Goal: Task Accomplishment & Management: Use online tool/utility

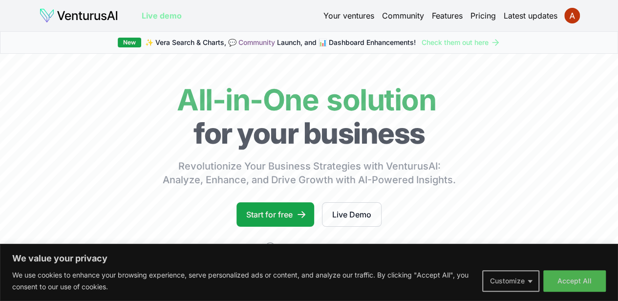
click at [505, 277] on button "Customize" at bounding box center [510, 281] width 57 height 22
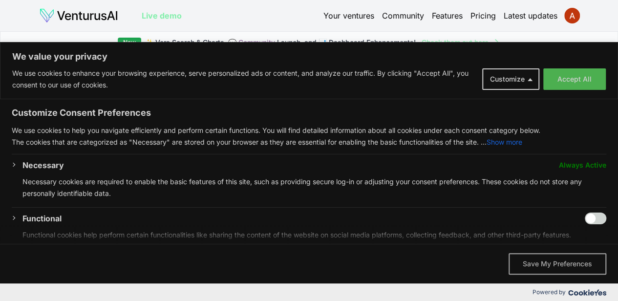
click at [559, 262] on button "Save My Preferences" at bounding box center [558, 264] width 98 height 22
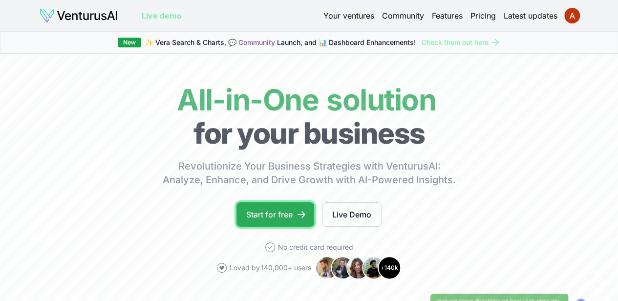
click at [288, 220] on link "Start for free" at bounding box center [276, 214] width 78 height 24
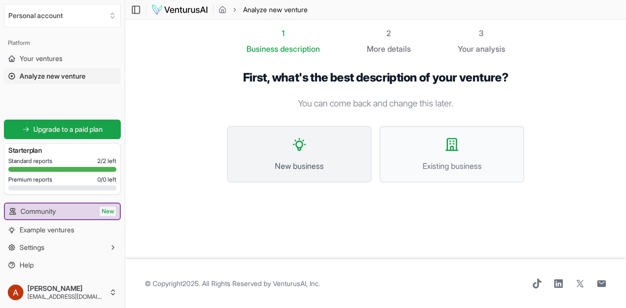
click at [338, 159] on button "New business" at bounding box center [299, 154] width 145 height 57
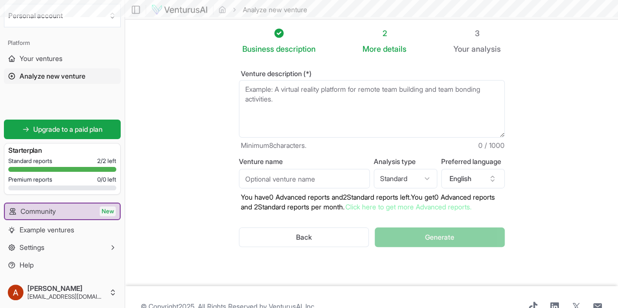
click at [353, 119] on textarea "Venture description (*)" at bounding box center [372, 109] width 266 height 58
click at [90, 60] on link "Your ventures" at bounding box center [62, 59] width 117 height 16
click at [86, 78] on span "Analyze new venture" at bounding box center [53, 76] width 66 height 10
click at [302, 176] on input "Venture name" at bounding box center [304, 179] width 131 height 20
click at [338, 136] on textarea "Venture description (*)" at bounding box center [372, 109] width 266 height 58
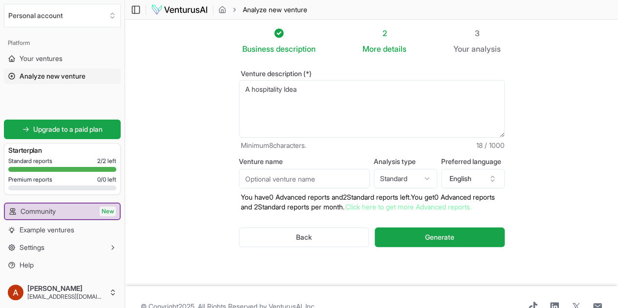
type textarea "A hospitality Idea"
click at [395, 172] on html "We value your privacy We use cookies to enhance your browsing experience, serve…" at bounding box center [309, 154] width 618 height 308
click at [480, 181] on button "English" at bounding box center [473, 179] width 64 height 20
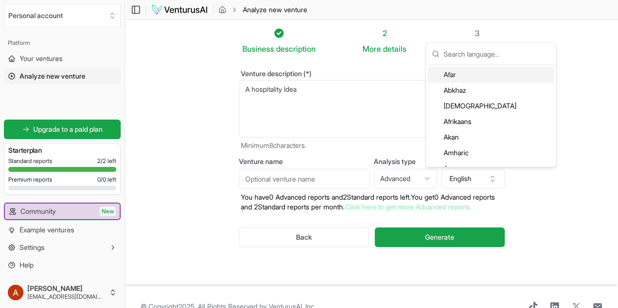
click at [423, 183] on html "We value your privacy We use cookies to enhance your browsing experience, serve…" at bounding box center [309, 154] width 618 height 308
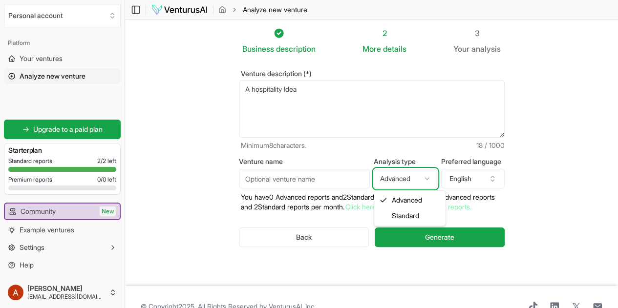
click at [532, 198] on html "We value your privacy We use cookies to enhance your browsing experience, serve…" at bounding box center [309, 154] width 618 height 308
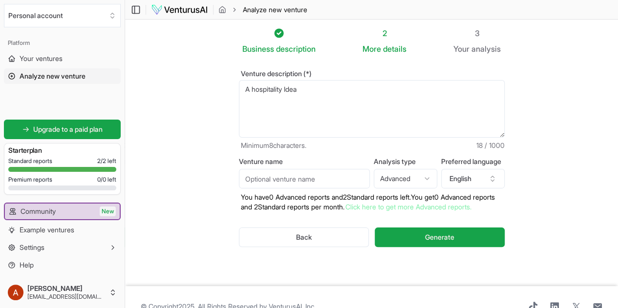
click at [424, 177] on html "We value your privacy We use cookies to enhance your browsing experience, serve…" at bounding box center [309, 154] width 618 height 308
select select "standard"
click at [450, 208] on link "Click here to get more Advanced reports." at bounding box center [409, 207] width 126 height 8
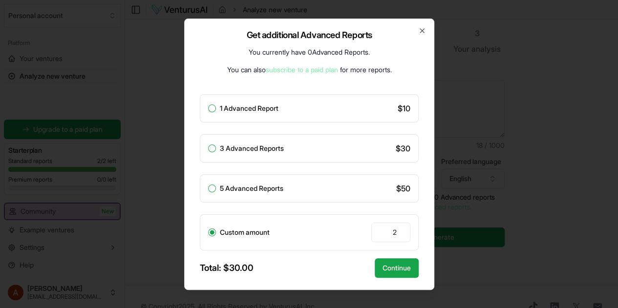
click at [403, 234] on input "2" at bounding box center [390, 233] width 39 height 20
click at [403, 234] on input "1" at bounding box center [390, 233] width 39 height 20
click at [403, 233] on input "1" at bounding box center [390, 233] width 39 height 20
click at [399, 232] on input "1" at bounding box center [390, 233] width 39 height 20
type input "1"
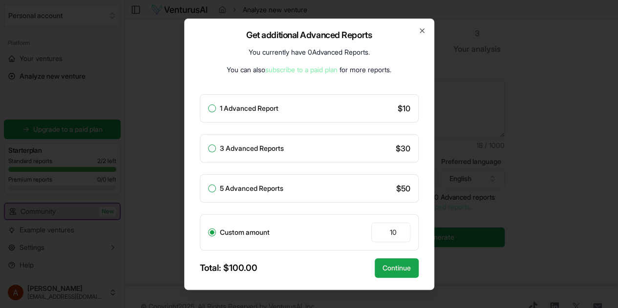
type input "1"
click at [315, 73] on link "subscribe to a paid plan" at bounding box center [301, 70] width 72 height 8
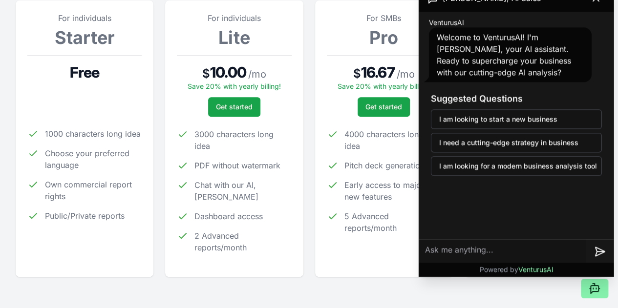
scroll to position [153, 0]
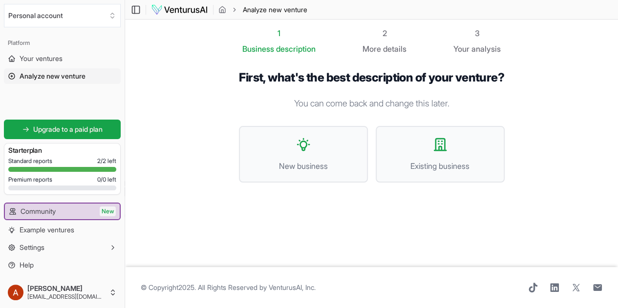
scroll to position [0, 0]
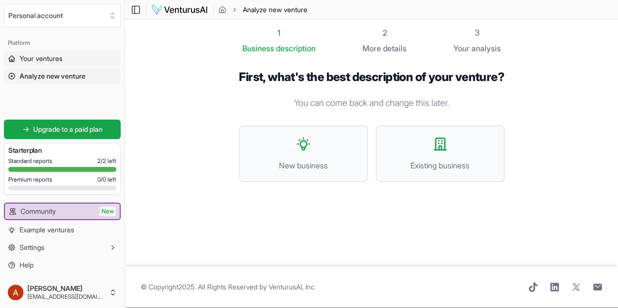
click at [91, 60] on link "Your ventures" at bounding box center [62, 59] width 117 height 16
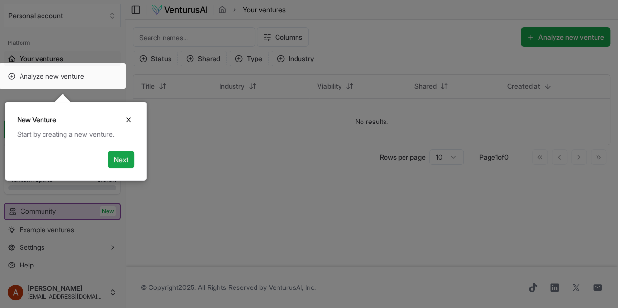
click at [116, 121] on div "New Venture Close" at bounding box center [75, 115] width 141 height 27
click at [129, 121] on icon "Close" at bounding box center [129, 120] width 8 height 8
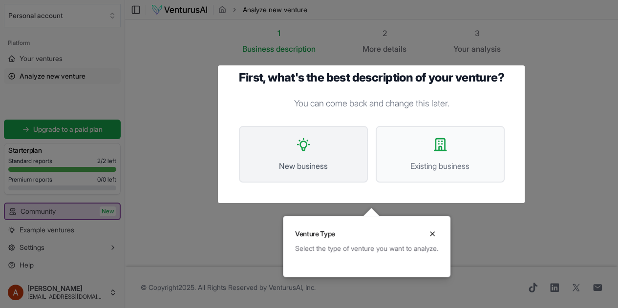
click at [310, 167] on span "New business" at bounding box center [304, 166] width 108 height 12
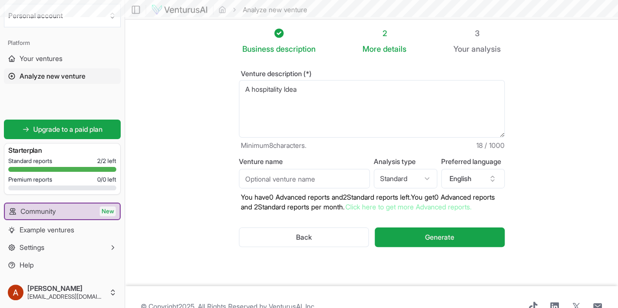
click at [303, 112] on textarea "A hospitality Idea" at bounding box center [372, 109] width 266 height 58
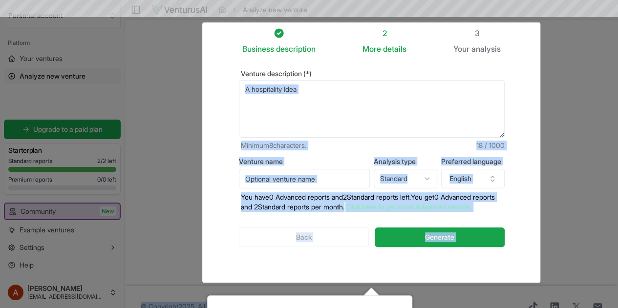
drag, startPoint x: 317, startPoint y: 78, endPoint x: 149, endPoint y: 86, distance: 168.3
click at [149, 86] on body "We value your privacy We use cookies to enhance your browsing experience, serve…" at bounding box center [309, 154] width 618 height 308
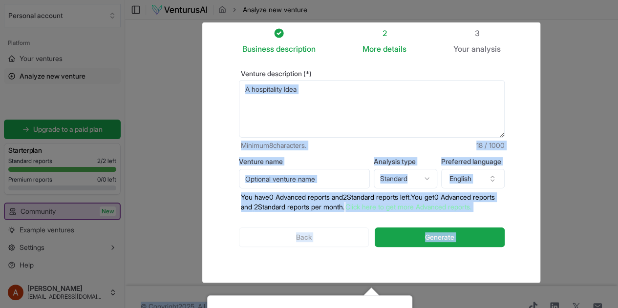
click at [265, 97] on textarea "A hospitality Idea" at bounding box center [372, 109] width 266 height 58
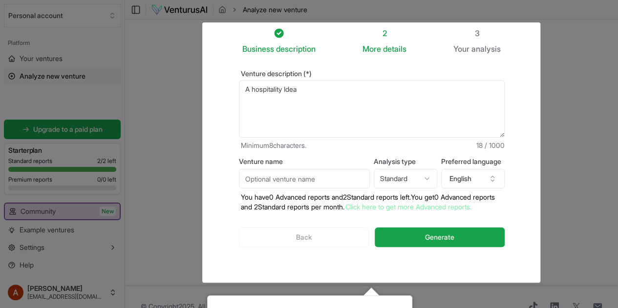
click at [265, 97] on textarea "A hospitality Idea" at bounding box center [372, 109] width 266 height 58
paste textarea "You are an expert startup consultant. Generate a unique and innovative hospital…"
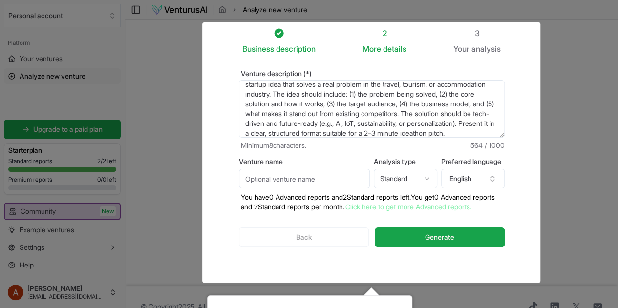
scroll to position [20, 0]
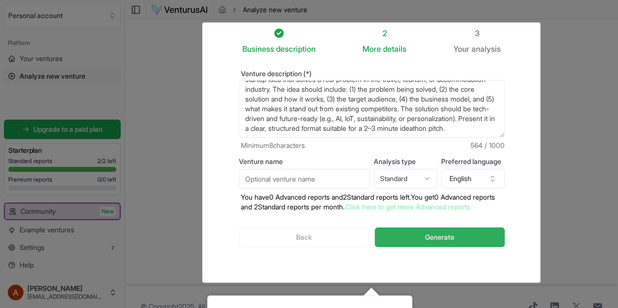
type textarea "You are an expert startup consultant. Generate a unique and innovative hospital…"
click at [409, 238] on button "Generate" at bounding box center [440, 238] width 130 height 20
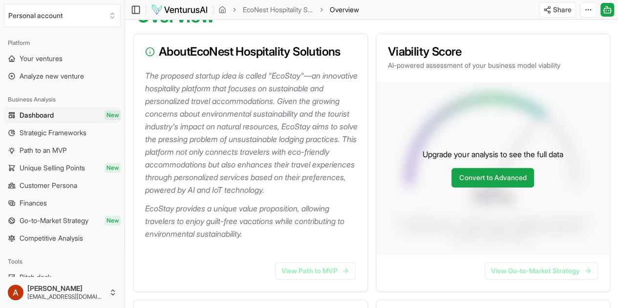
scroll to position [112, 0]
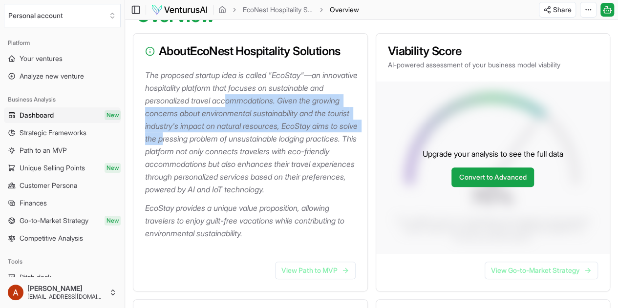
drag, startPoint x: 246, startPoint y: 107, endPoint x: 246, endPoint y: 143, distance: 36.2
click at [246, 143] on p "The proposed startup idea is called "EcoStay"—an innovative hospitality platfor…" at bounding box center [252, 132] width 215 height 127
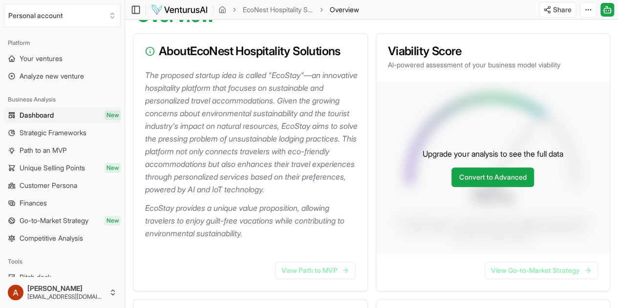
click at [250, 167] on p "The proposed startup idea is called "EcoStay"—an innovative hospitality platfor…" at bounding box center [252, 132] width 215 height 127
click at [317, 280] on link "View Path to MVP" at bounding box center [315, 271] width 81 height 18
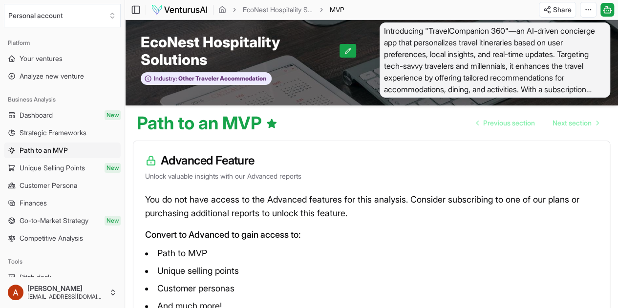
scroll to position [6, 0]
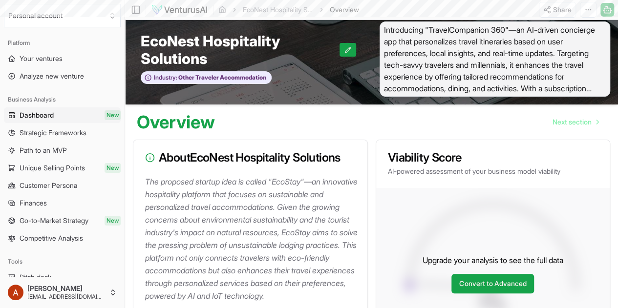
scroll to position [112, 0]
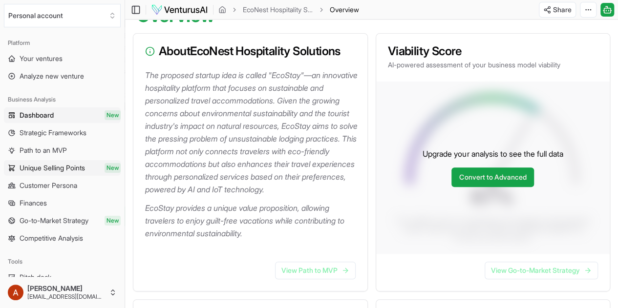
click at [80, 169] on span "Unique Selling Points" at bounding box center [53, 168] width 66 height 10
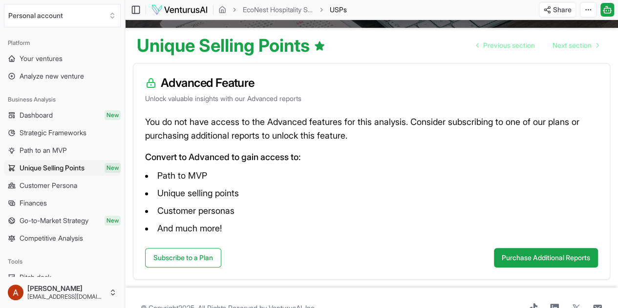
scroll to position [62, 0]
